Goal: Transaction & Acquisition: Purchase product/service

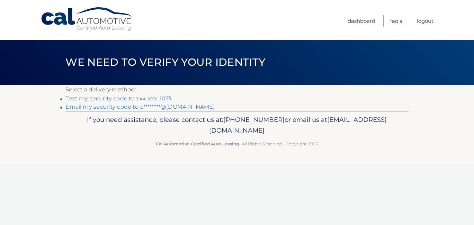
click at [163, 96] on link "Text my security code to xxx-xxx-1075" at bounding box center [119, 98] width 106 height 7
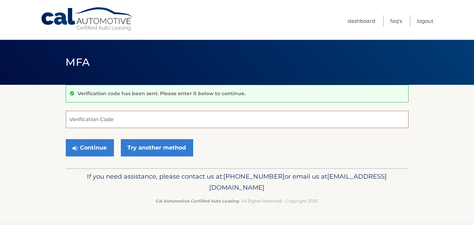
click at [144, 120] on input "Verification Code" at bounding box center [237, 119] width 343 height 17
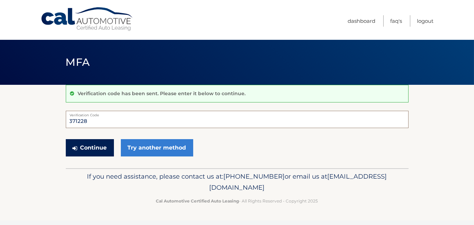
type input "371228"
click at [103, 146] on button "Continue" at bounding box center [90, 147] width 48 height 17
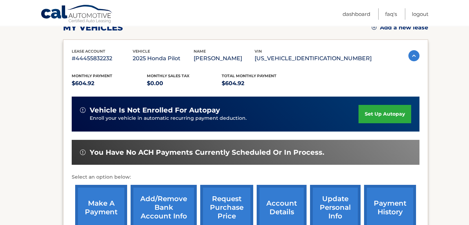
scroll to position [173, 0]
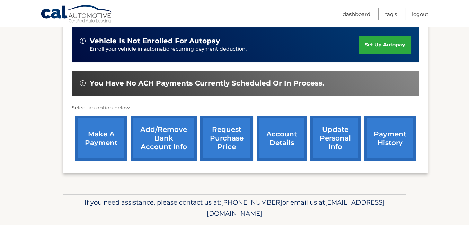
click at [107, 137] on link "make a payment" at bounding box center [101, 138] width 52 height 45
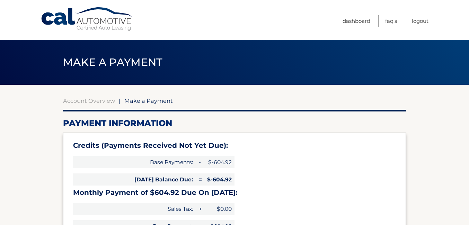
select select "Y2NkMTc3YjAtYzYzZS00ZjJlLWFkODItZDJhZDY3MzViNjlj"
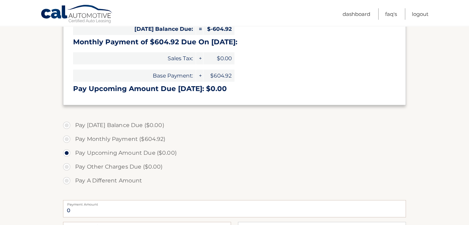
scroll to position [173, 0]
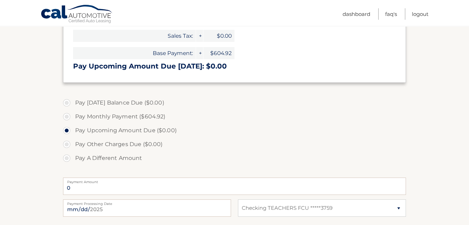
click at [68, 114] on label "Pay Monthly Payment ($604.92)" at bounding box center [234, 117] width 343 height 14
click at [68, 114] on input "Pay Monthly Payment ($604.92)" at bounding box center [69, 115] width 7 height 11
radio input "true"
type input "604.92"
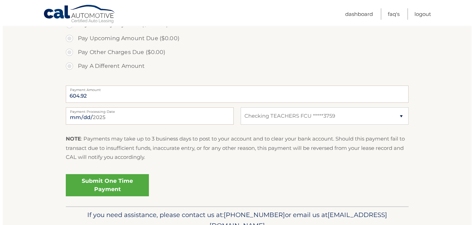
scroll to position [277, 0]
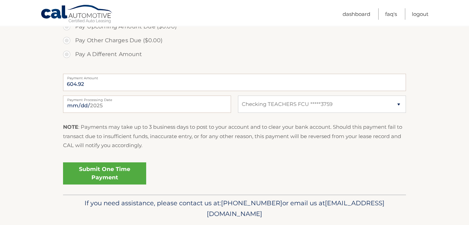
click at [109, 173] on link "Submit One Time Payment" at bounding box center [104, 173] width 83 height 22
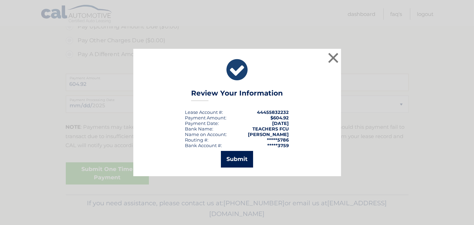
click at [236, 157] on button "Submit" at bounding box center [237, 159] width 32 height 17
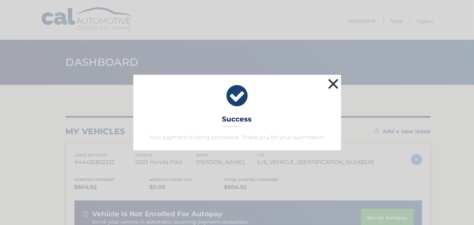
click at [336, 82] on button "×" at bounding box center [333, 84] width 14 height 14
